Goal: Task Accomplishment & Management: Manage account settings

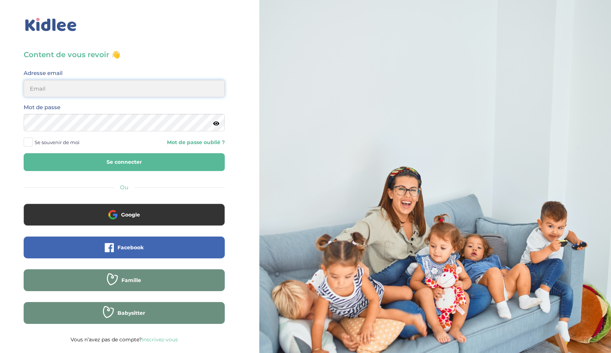
type input "[EMAIL_ADDRESS][DOMAIN_NAME]"
click at [124, 162] on button "Se connecter" at bounding box center [124, 162] width 201 height 18
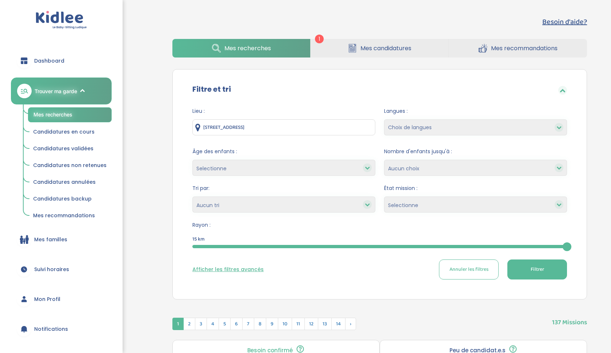
click at [379, 51] on span "Mes candidatures" at bounding box center [385, 48] width 51 height 9
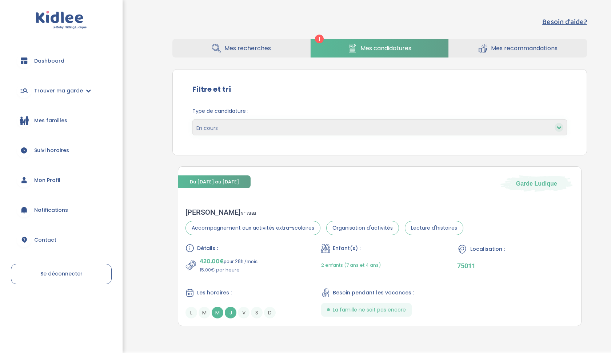
click at [43, 62] on span "Dashboard" at bounding box center [49, 61] width 30 height 8
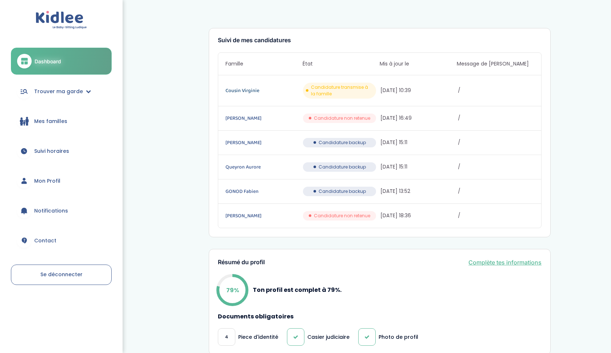
click at [247, 89] on link "Cousin Virginie" at bounding box center [263, 91] width 76 height 8
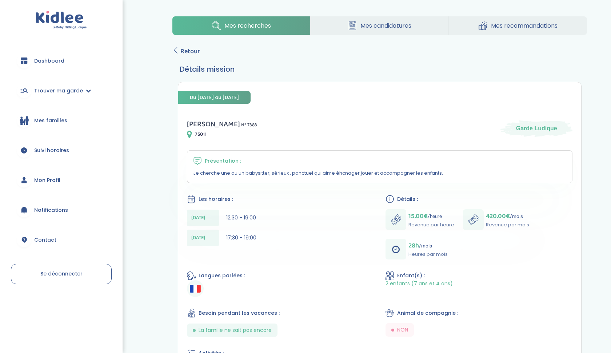
click at [48, 62] on span "Dashboard" at bounding box center [49, 61] width 30 height 8
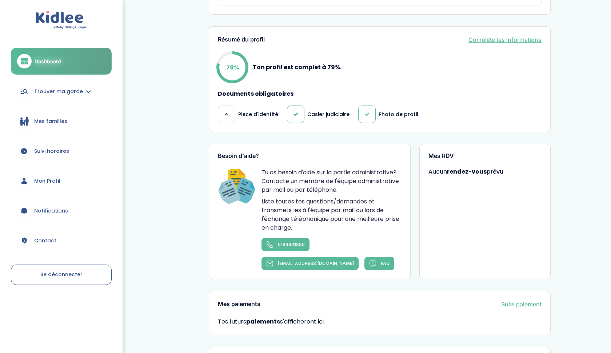
scroll to position [218, 0]
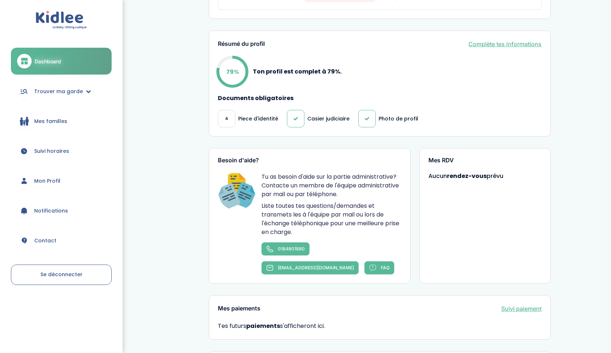
click at [509, 45] on link "Complète tes informations" at bounding box center [504, 44] width 73 height 9
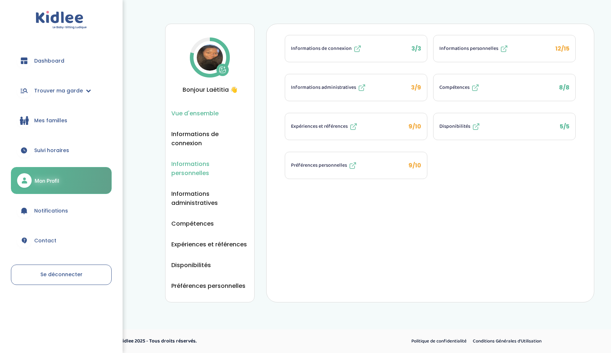
click at [196, 162] on span "Informations personnelles" at bounding box center [209, 168] width 77 height 18
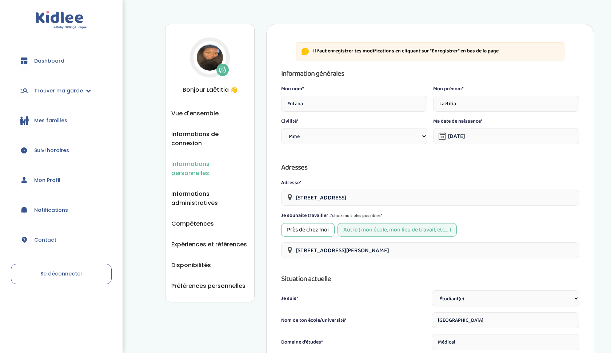
select select "1"
